Goal: Entertainment & Leisure: Browse casually

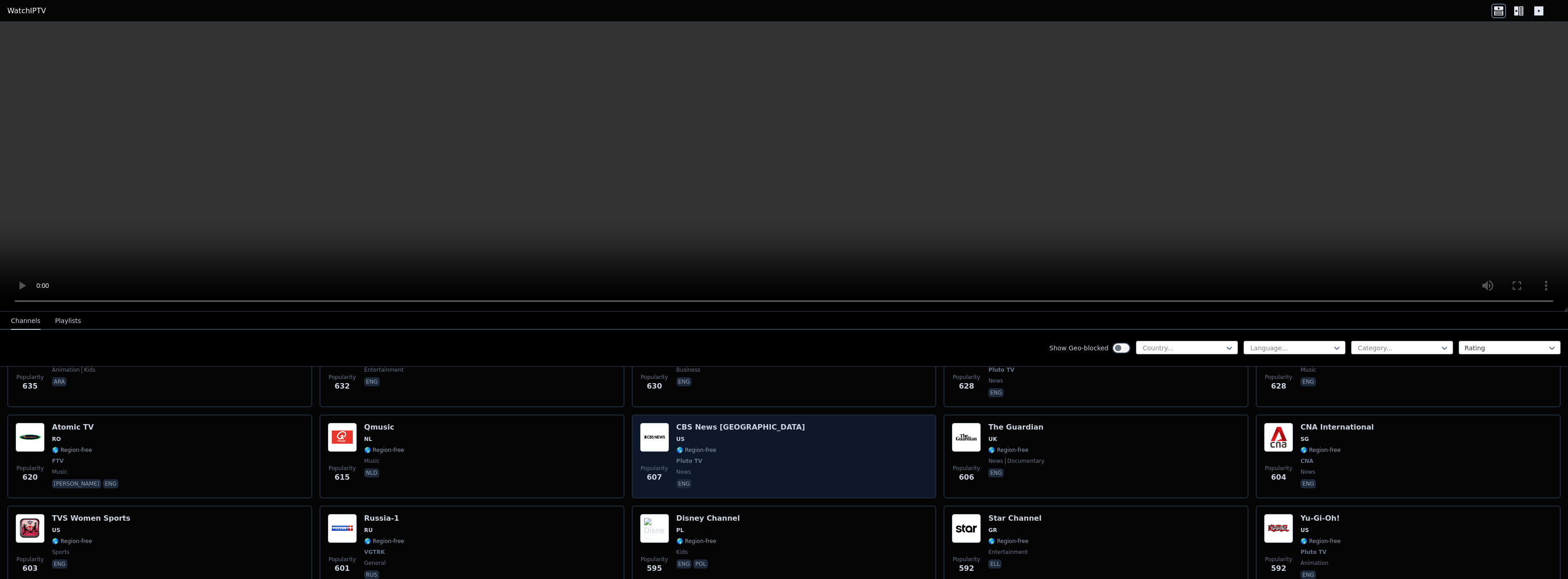
scroll to position [2596, 0]
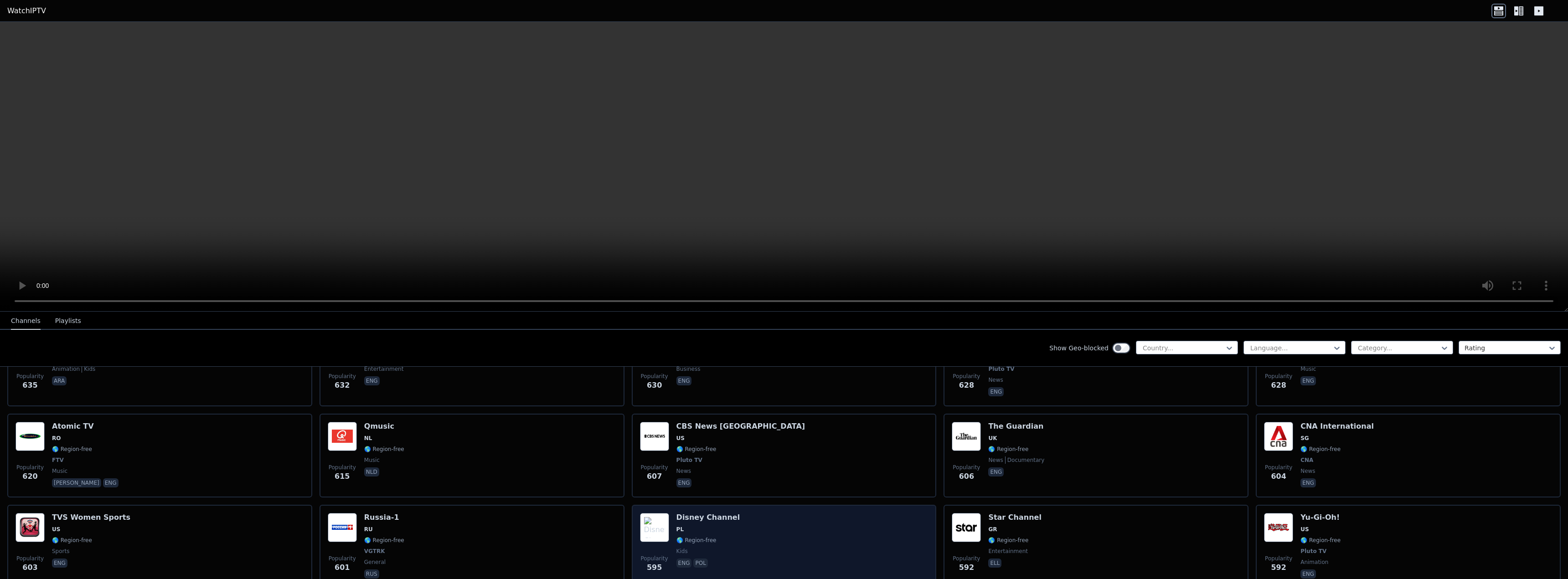
click at [810, 527] on div "Popularity 595 Disney Channel PL 🌎 Region-free kids eng pol" at bounding box center [784, 546] width 289 height 68
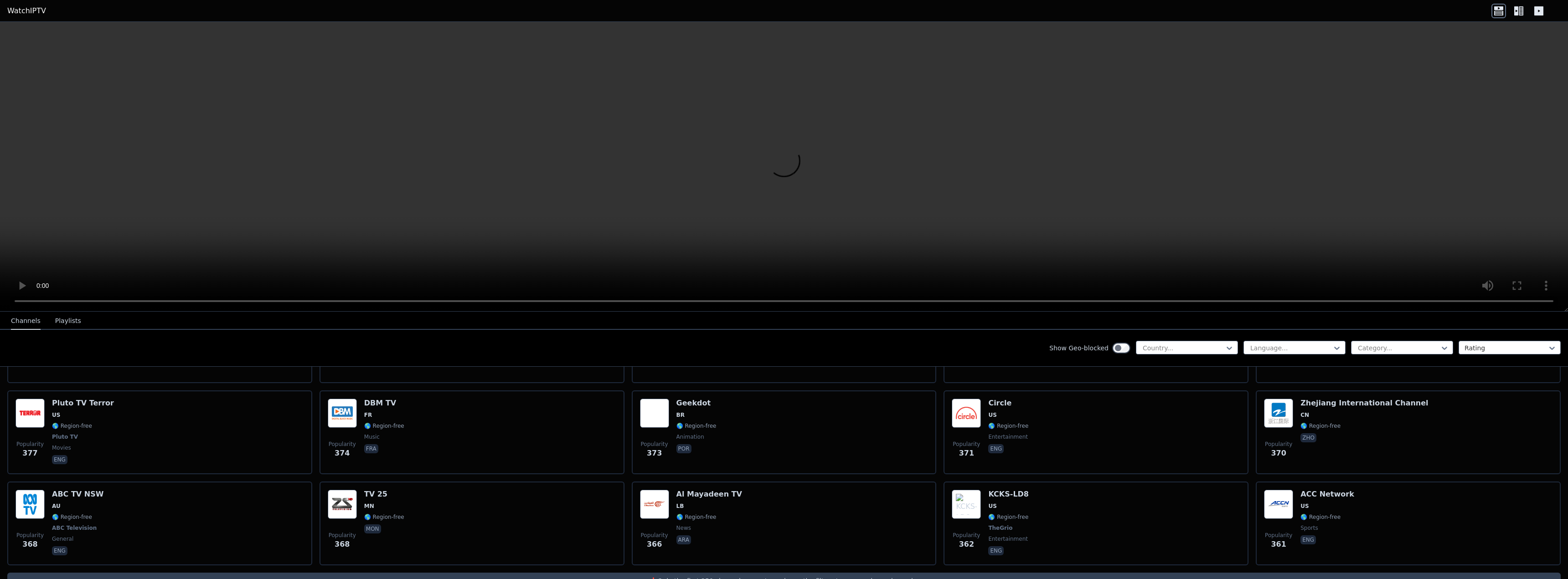
scroll to position [4453, 0]
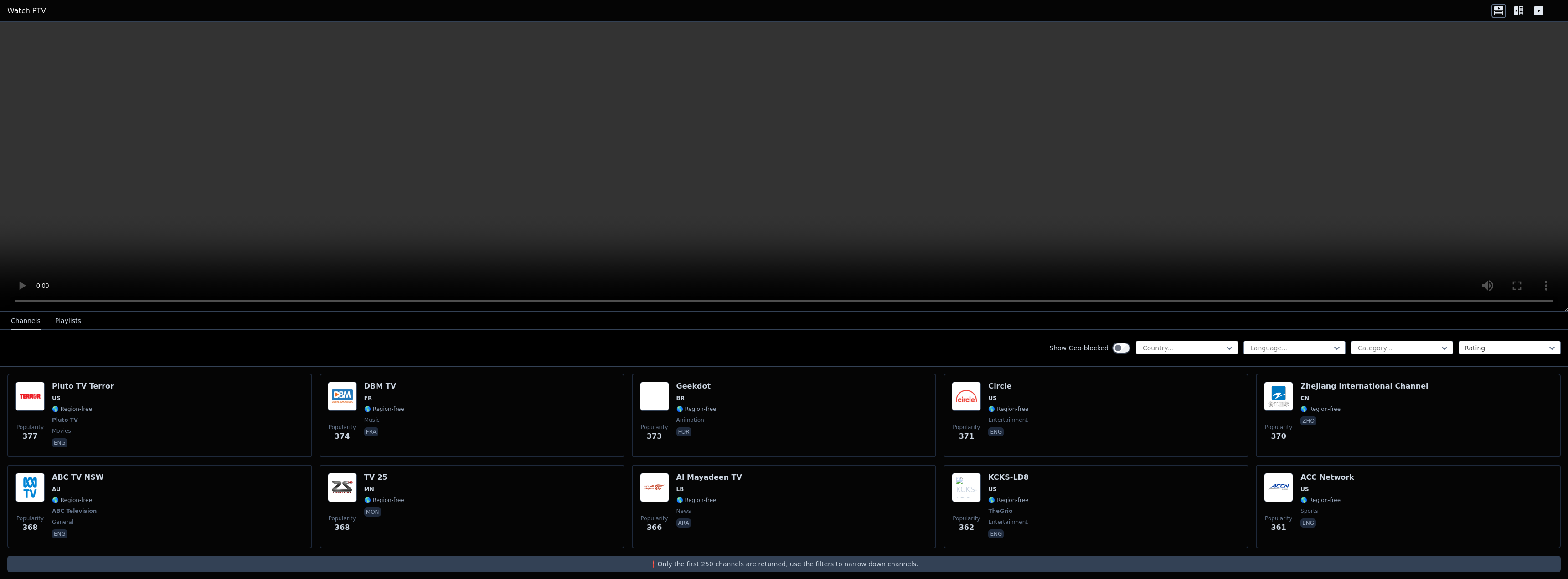
click at [1206, 349] on div at bounding box center [1183, 348] width 83 height 9
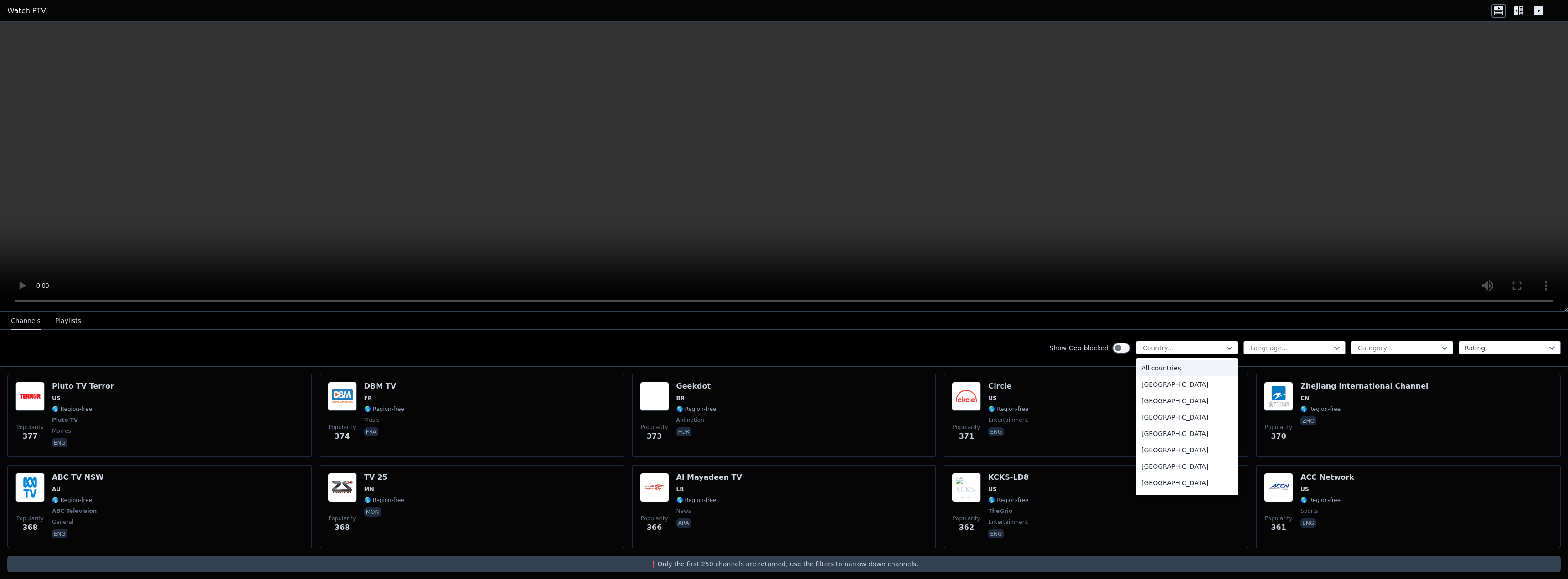
click at [1206, 349] on div at bounding box center [1183, 348] width 83 height 9
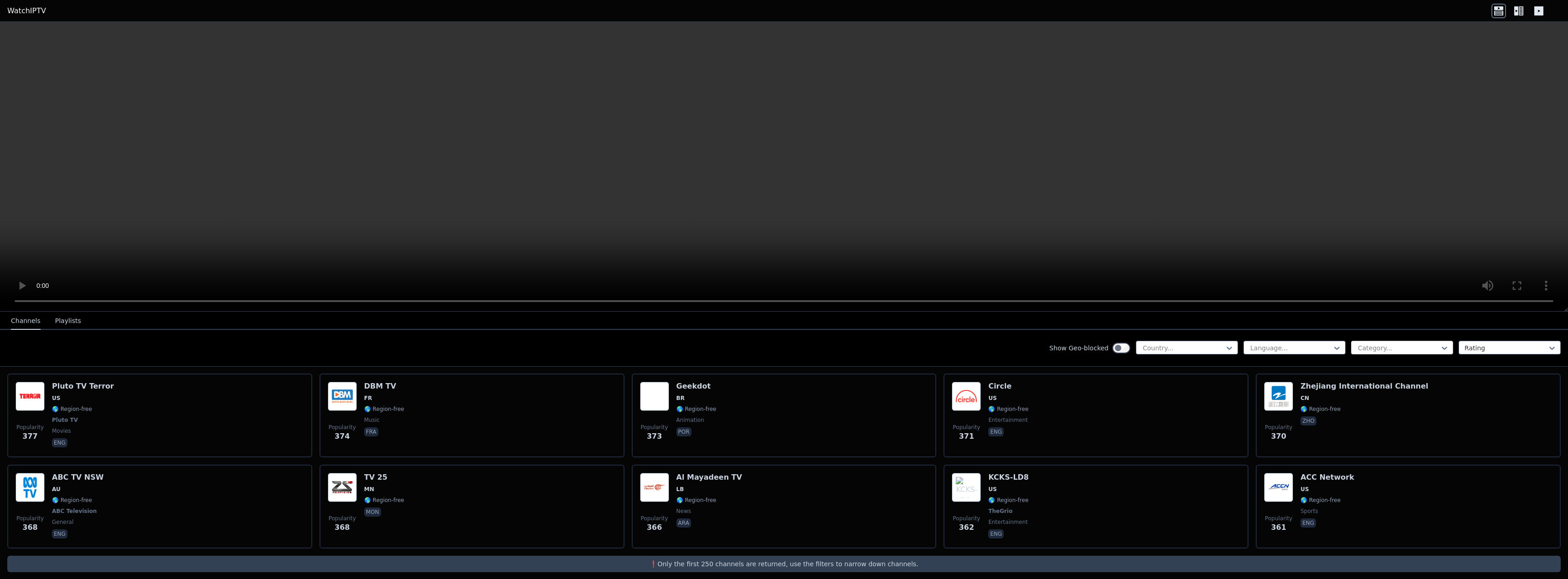
click at [1430, 347] on div at bounding box center [1398, 348] width 83 height 9
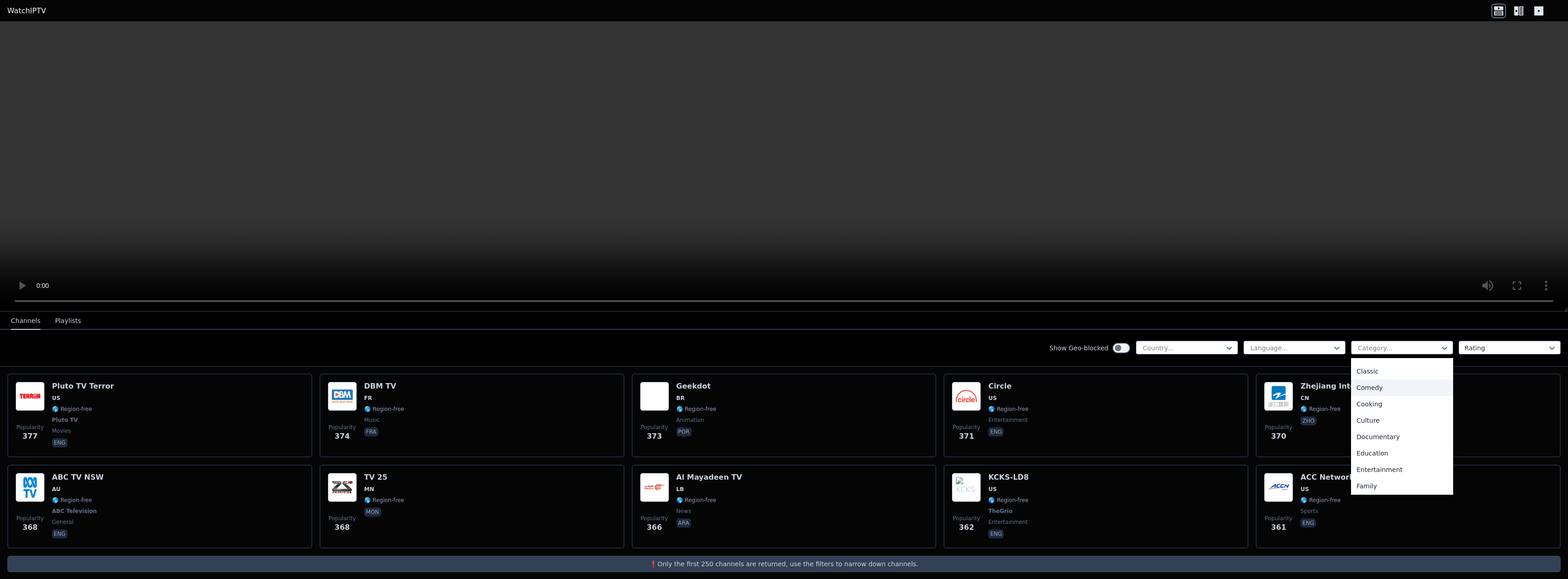
scroll to position [91, 0]
click at [1386, 456] on div "Family" at bounding box center [1402, 457] width 102 height 16
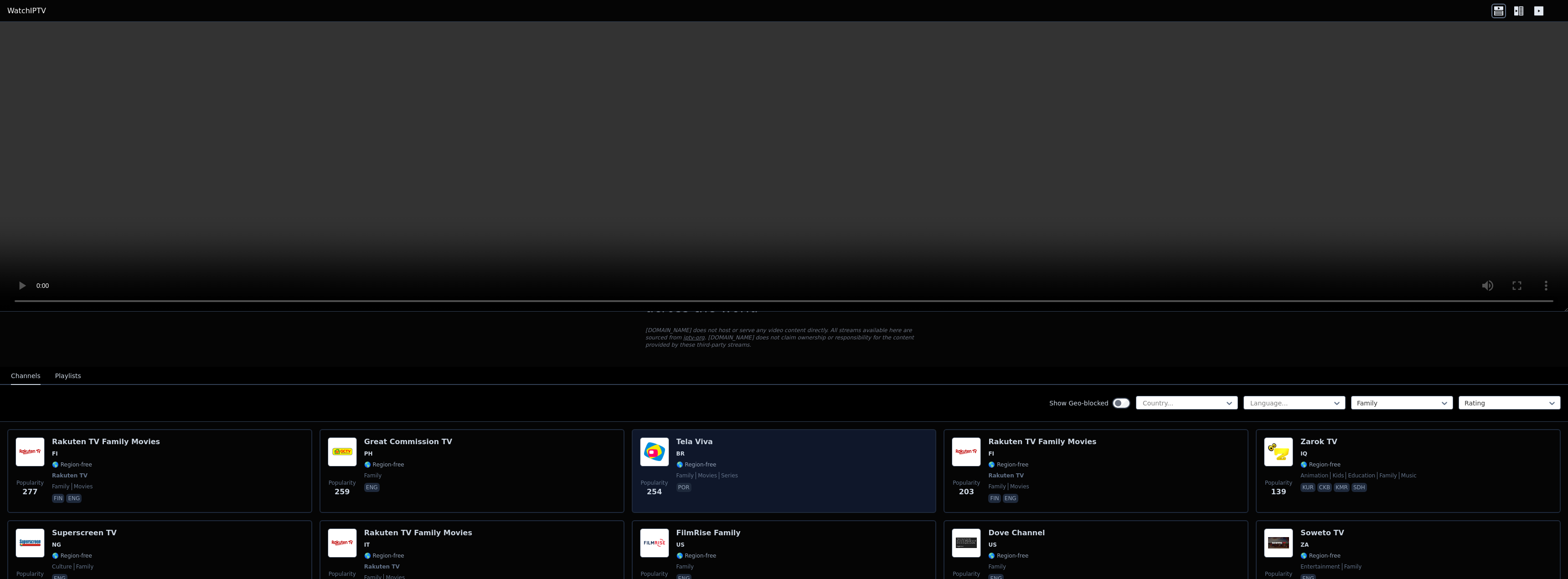
scroll to position [46, 0]
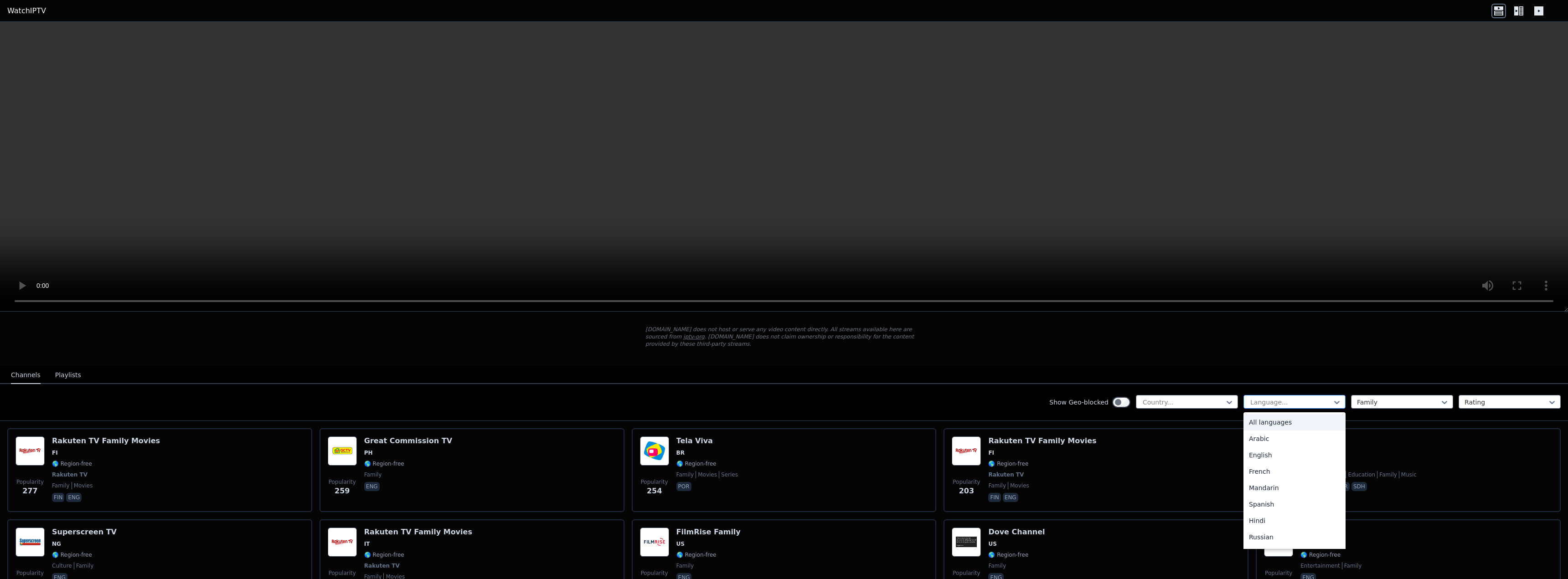
click at [1309, 398] on div at bounding box center [1291, 402] width 83 height 9
click at [1272, 451] on div "English" at bounding box center [1295, 455] width 102 height 16
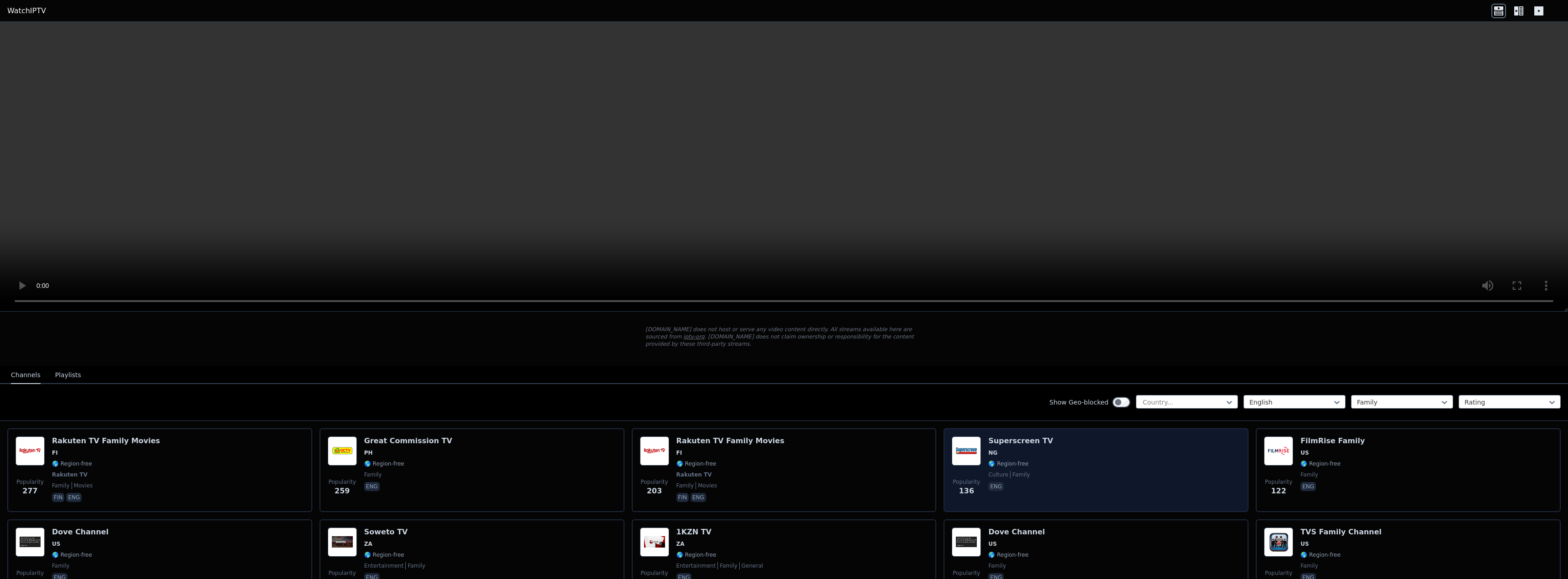
click at [1046, 459] on div "Popularity 136 Superscreen TV NG 🌎 Region-free culture family eng" at bounding box center [1096, 470] width 289 height 68
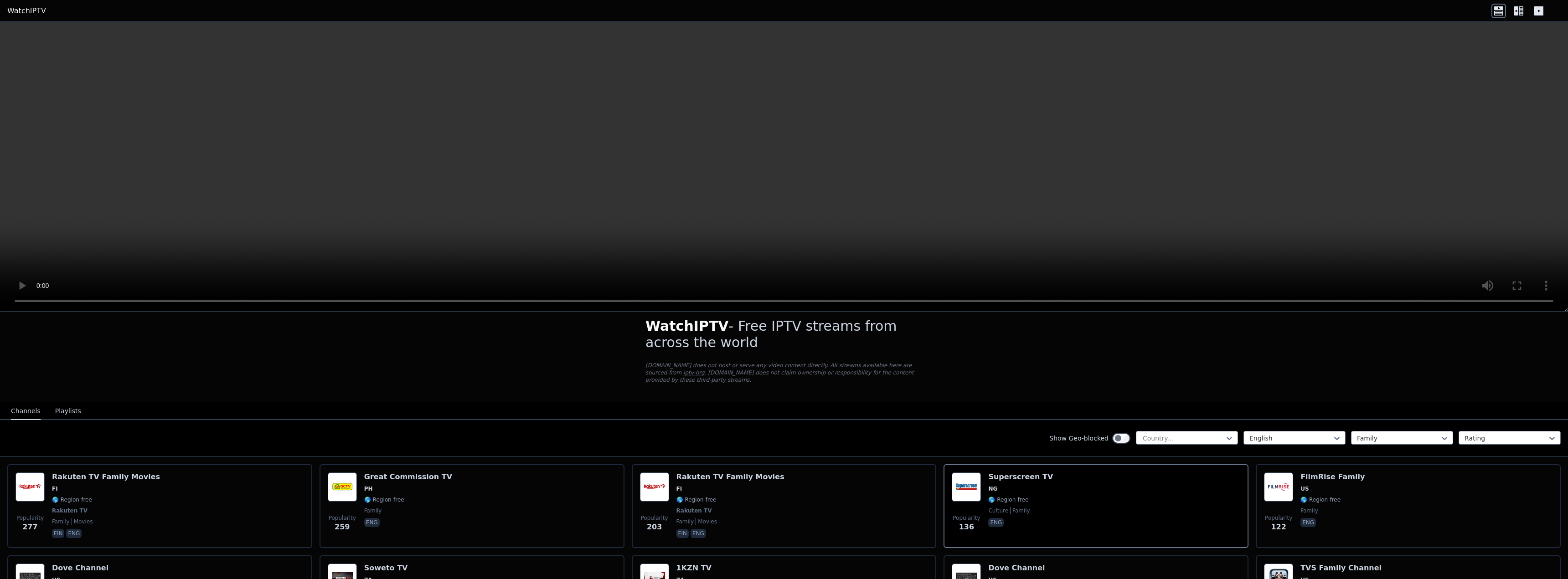
scroll to position [8, 0]
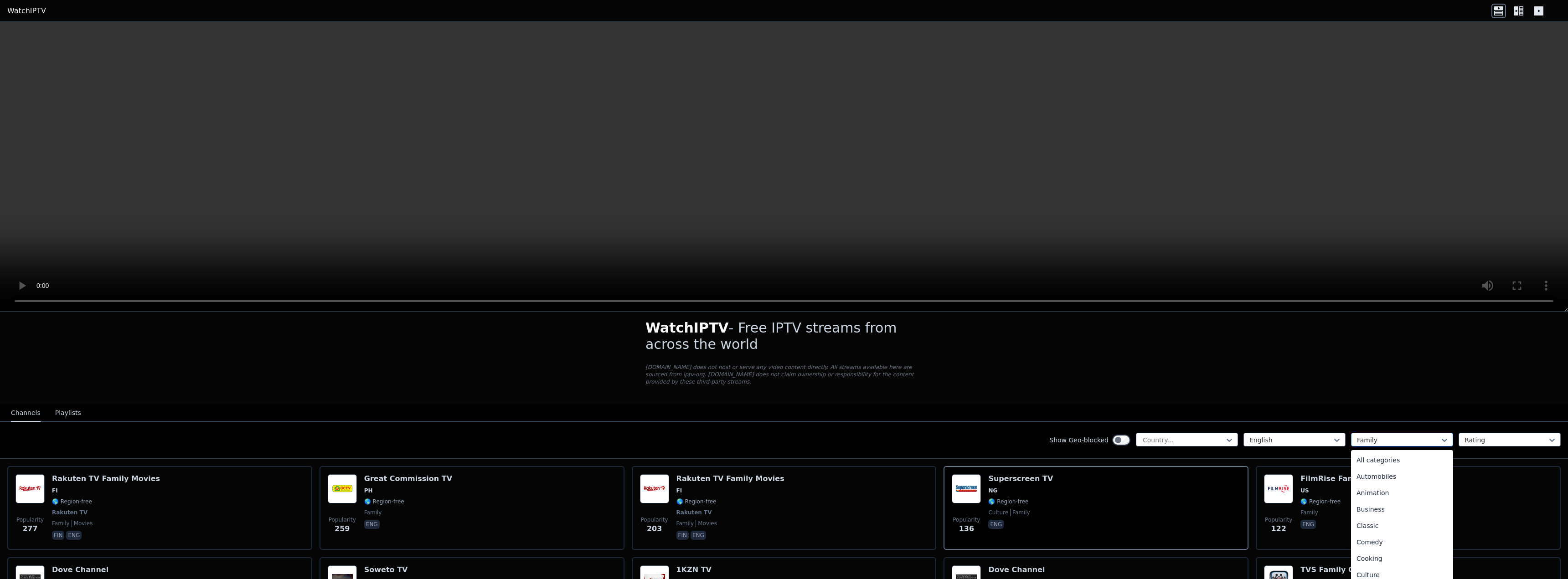
click at [1379, 435] on div at bounding box center [1398, 440] width 83 height 9
click at [1385, 549] on div "Entertainment" at bounding box center [1402, 556] width 102 height 16
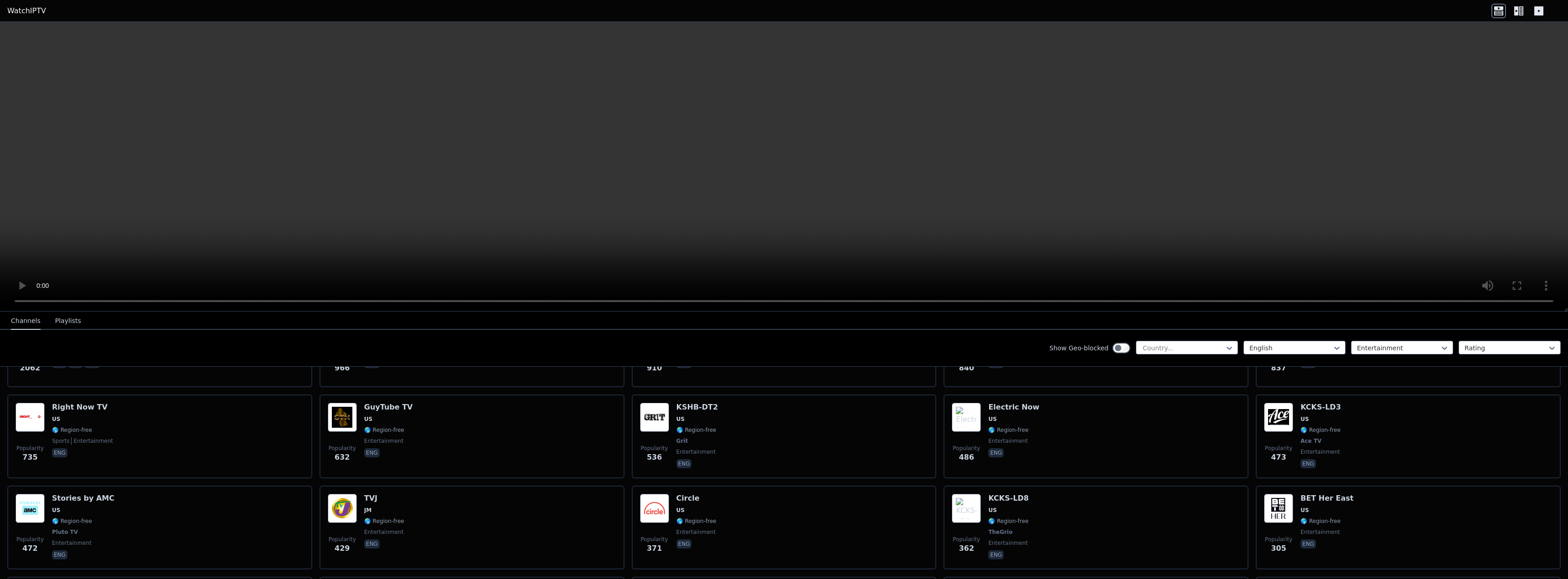
scroll to position [235, 0]
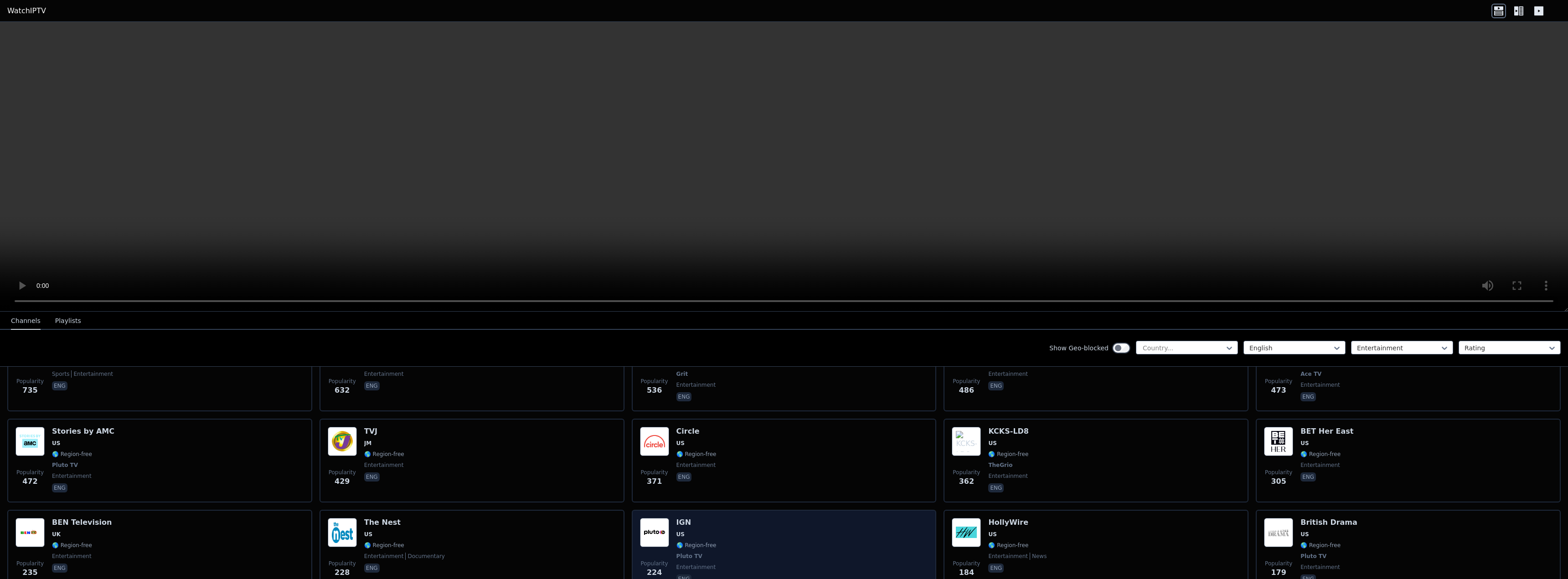
click at [782, 535] on div "Popularity 224 IGN US 🌎 Region-free Pluto TV entertainment eng" at bounding box center [784, 551] width 289 height 68
